Goal: Information Seeking & Learning: Learn about a topic

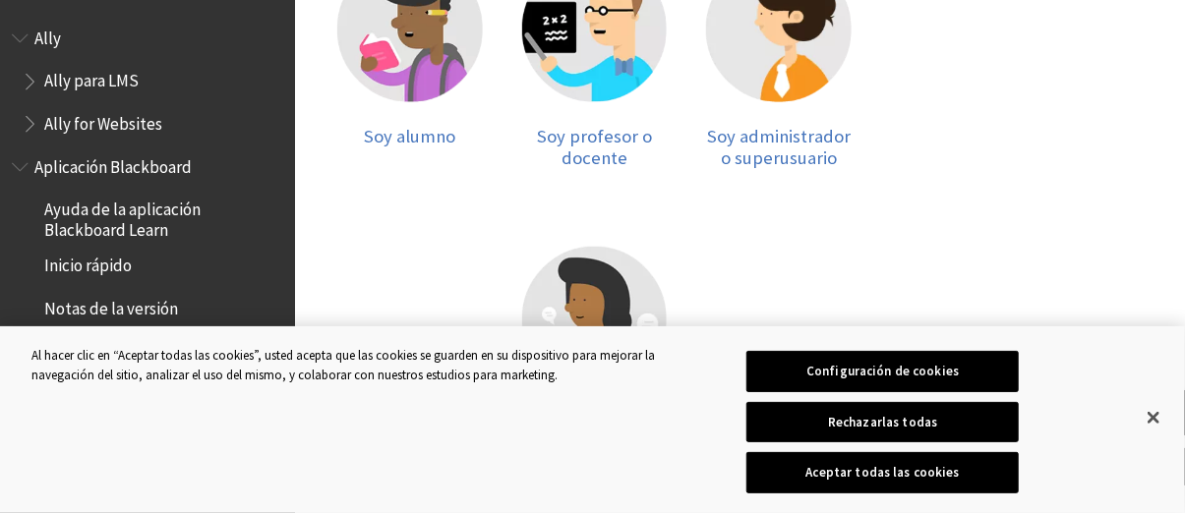
scroll to position [505, 0]
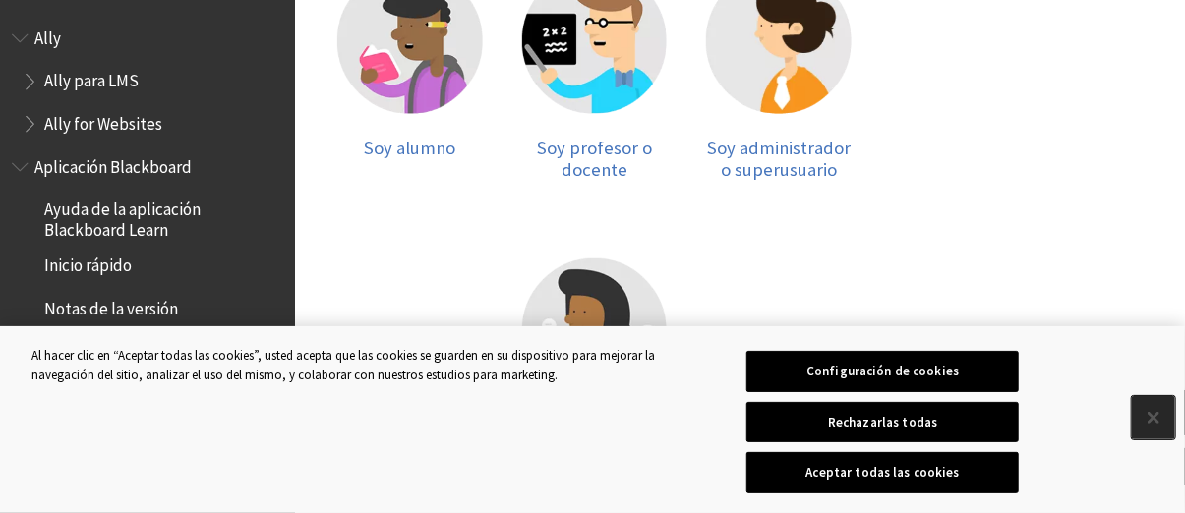
click at [1154, 426] on button "Cerrar" at bounding box center [1153, 417] width 43 height 43
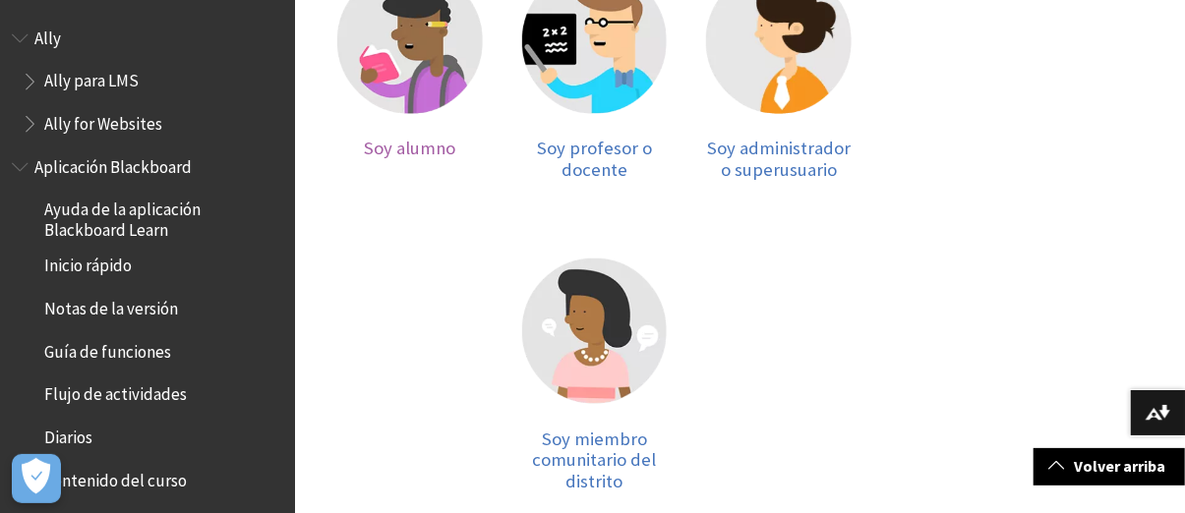
click at [364, 82] on img at bounding box center [410, 42] width 146 height 146
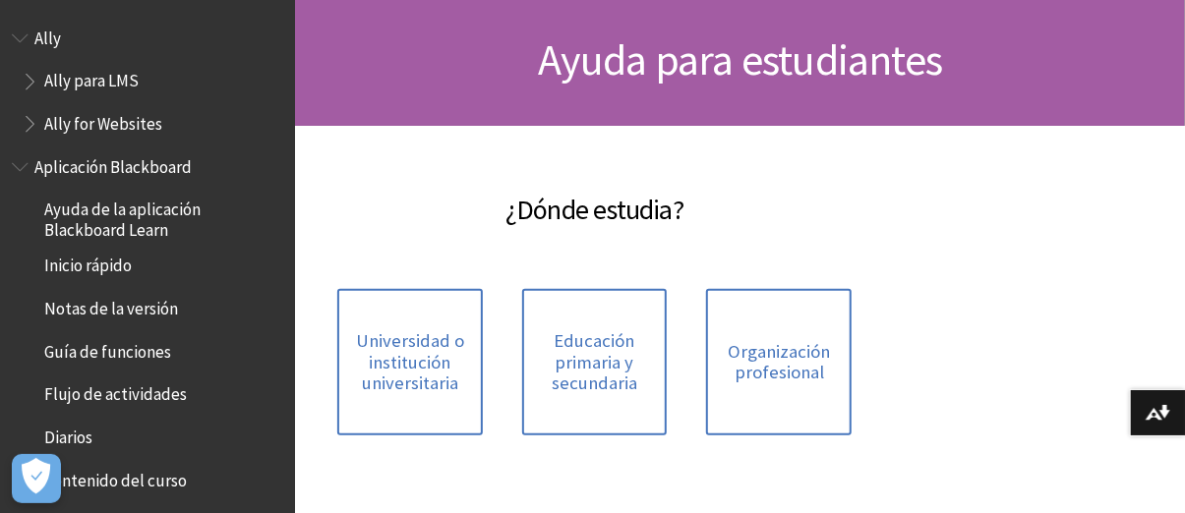
scroll to position [189, 0]
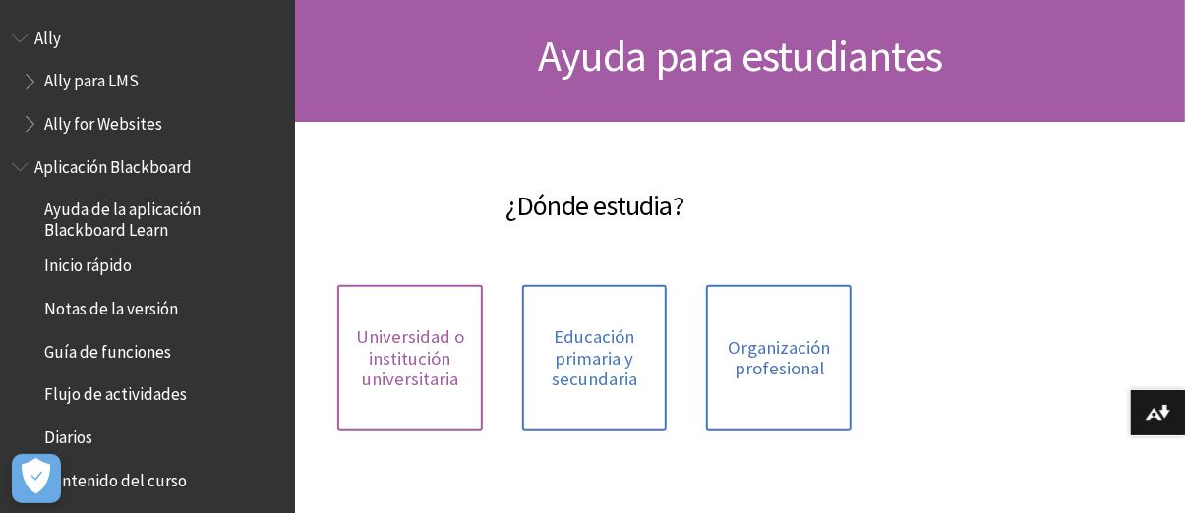
click at [440, 321] on link "Universidad o institución universitaria" at bounding box center [410, 358] width 146 height 147
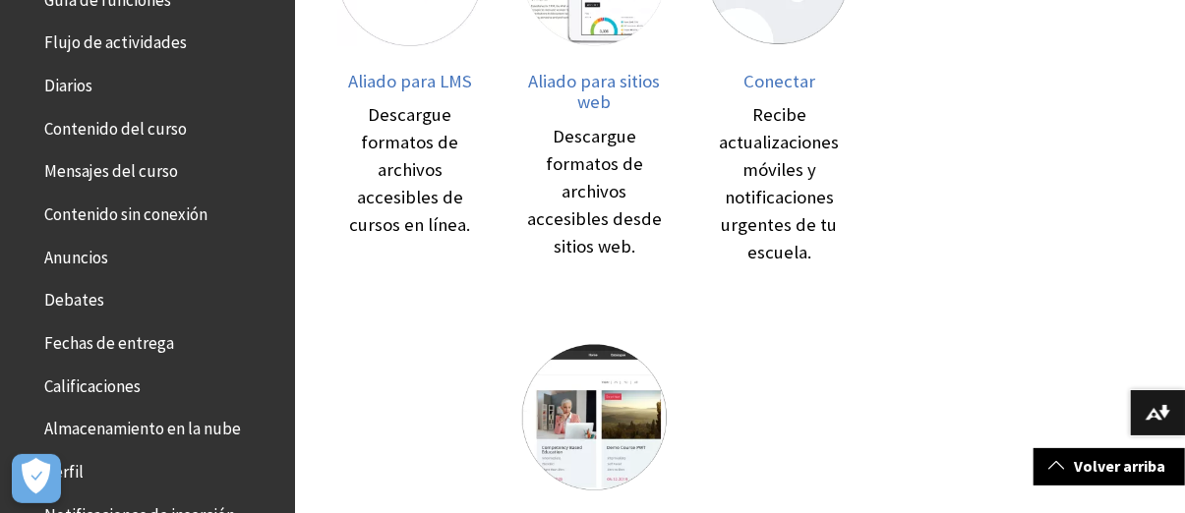
scroll to position [369, 0]
